Goal: Transaction & Acquisition: Purchase product/service

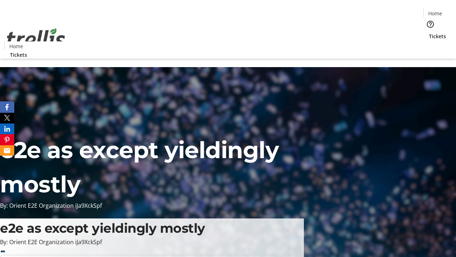
click at [429, 32] on span "Tickets" at bounding box center [437, 35] width 17 height 7
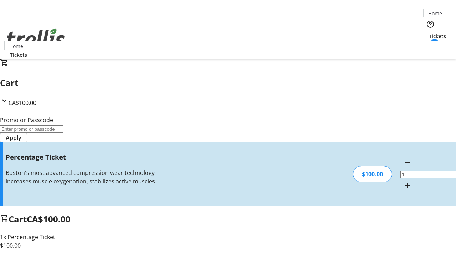
type input "FOO"
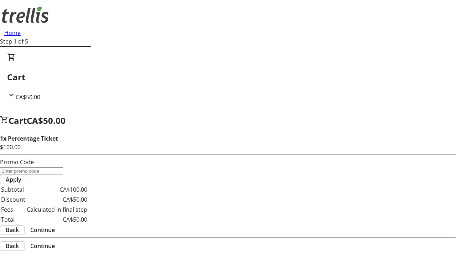
click at [55, 225] on span "Continue" at bounding box center [42, 229] width 25 height 9
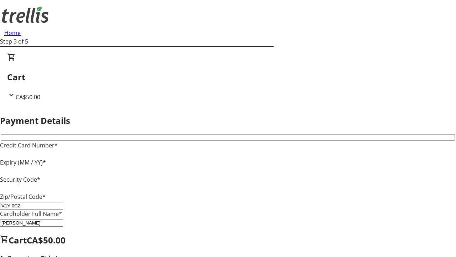
type input "V1Y 0C2"
